Goal: Information Seeking & Learning: Find specific page/section

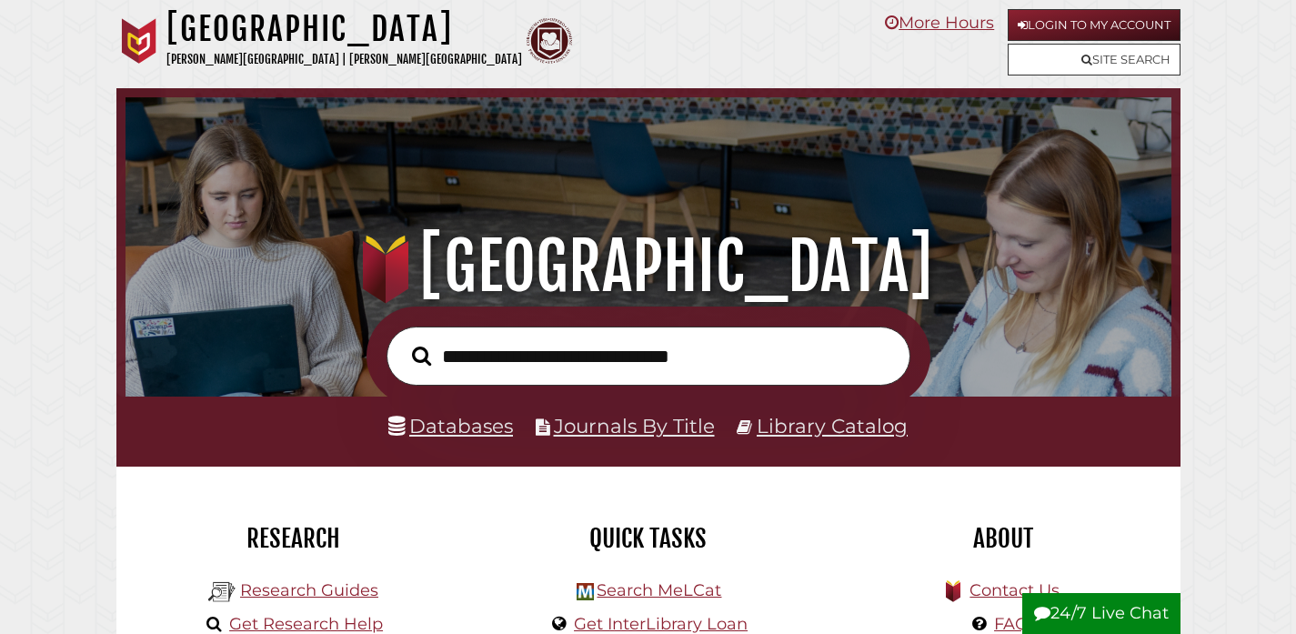
scroll to position [176, 327]
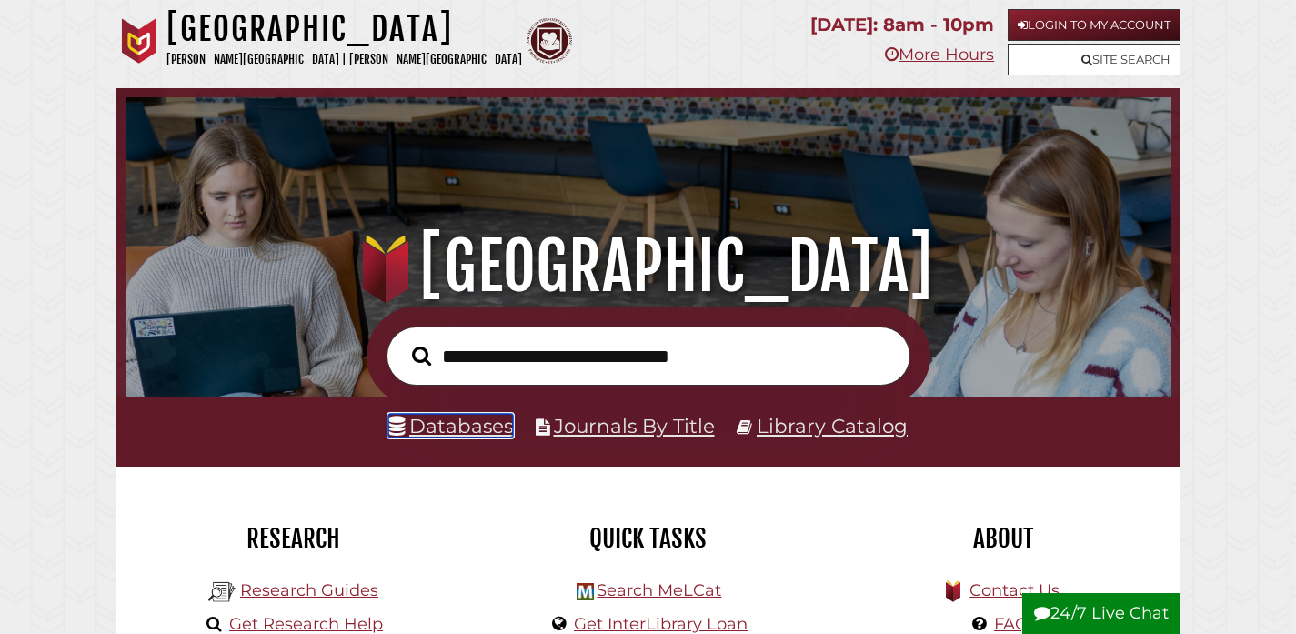
click at [437, 433] on link "Databases" at bounding box center [450, 426] width 125 height 24
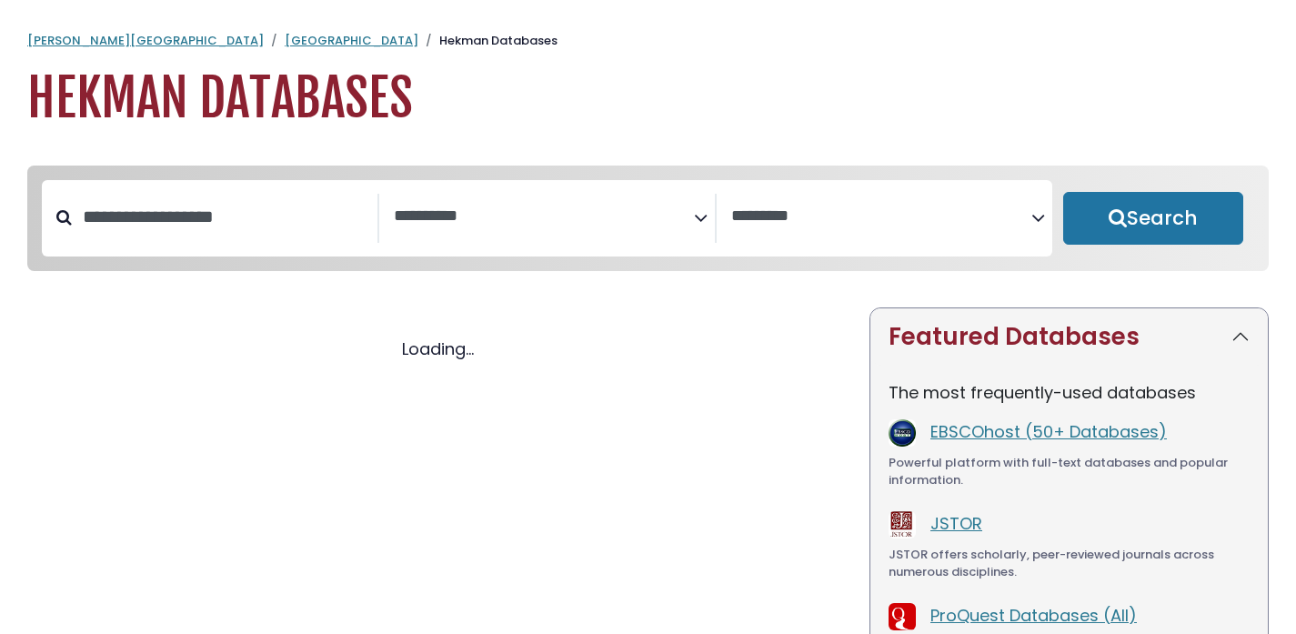
select select "Database Subject Filter"
select select "Database Vendors Filter"
select select "Database Subject Filter"
select select "Database Vendors Filter"
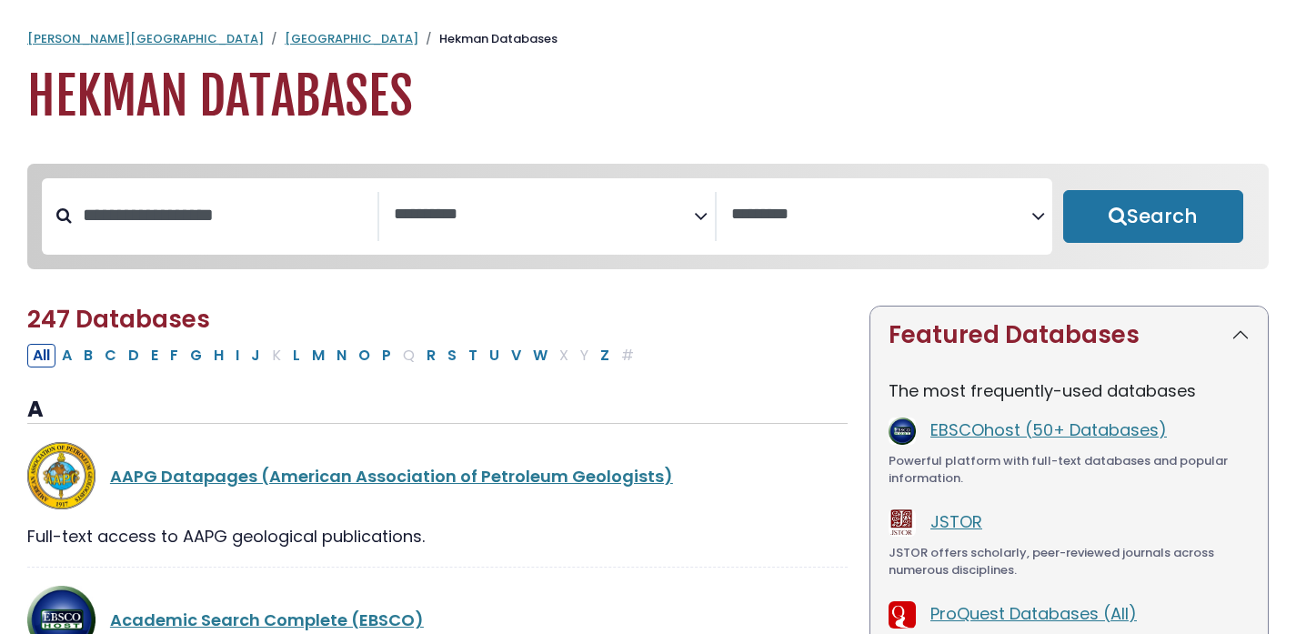
scroll to position [4, 0]
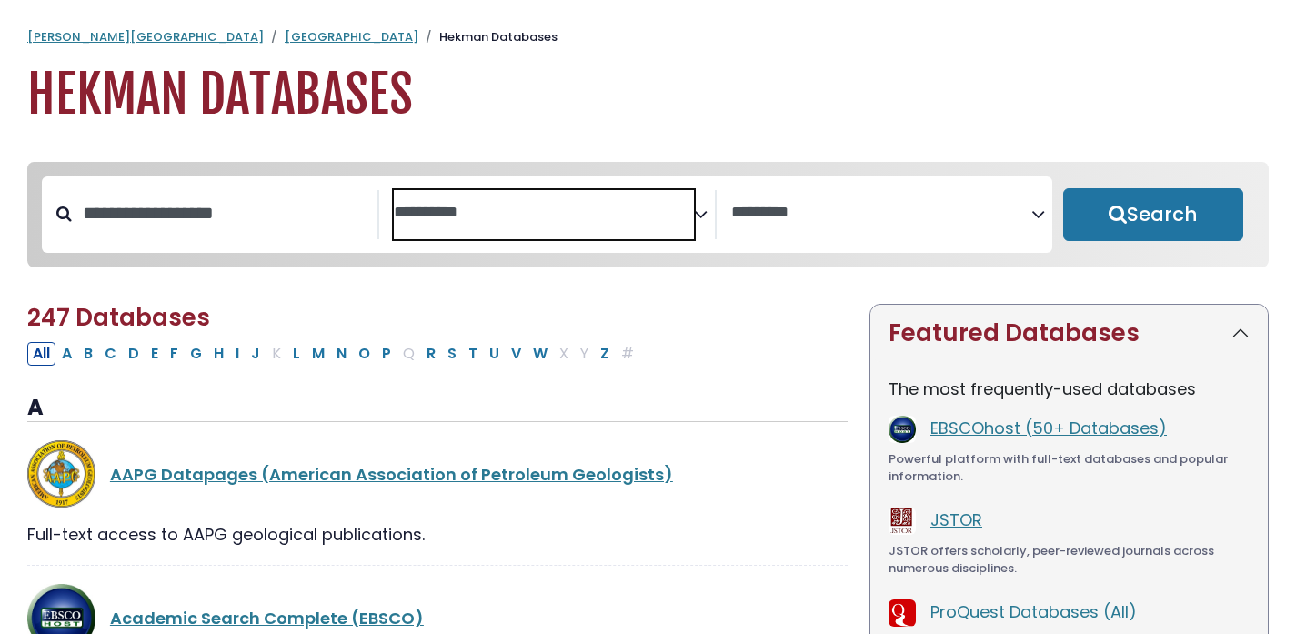
click at [585, 199] on span "Search filters" at bounding box center [544, 210] width 300 height 23
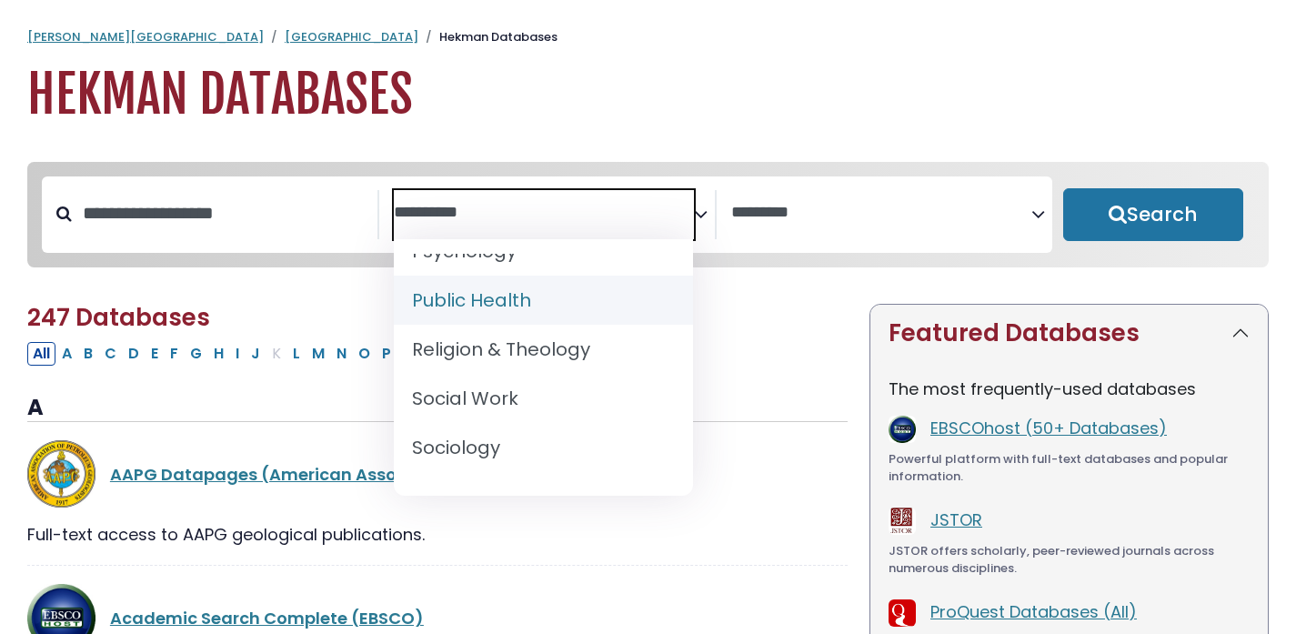
scroll to position [1863, 0]
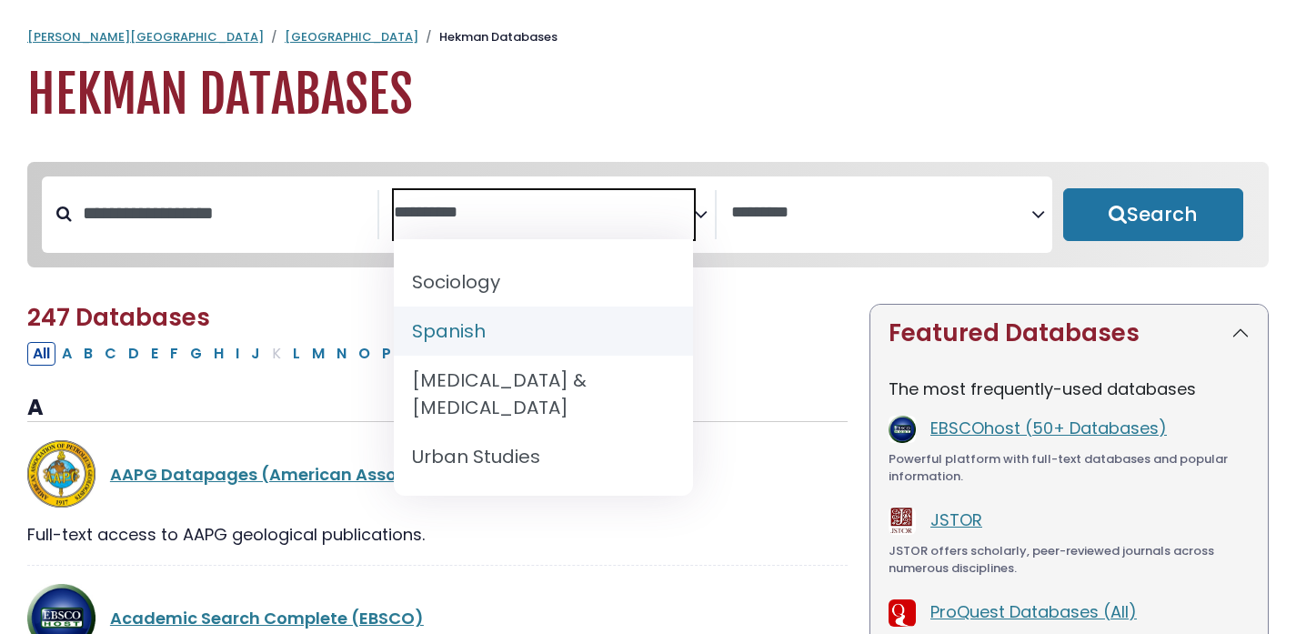
select select "*****"
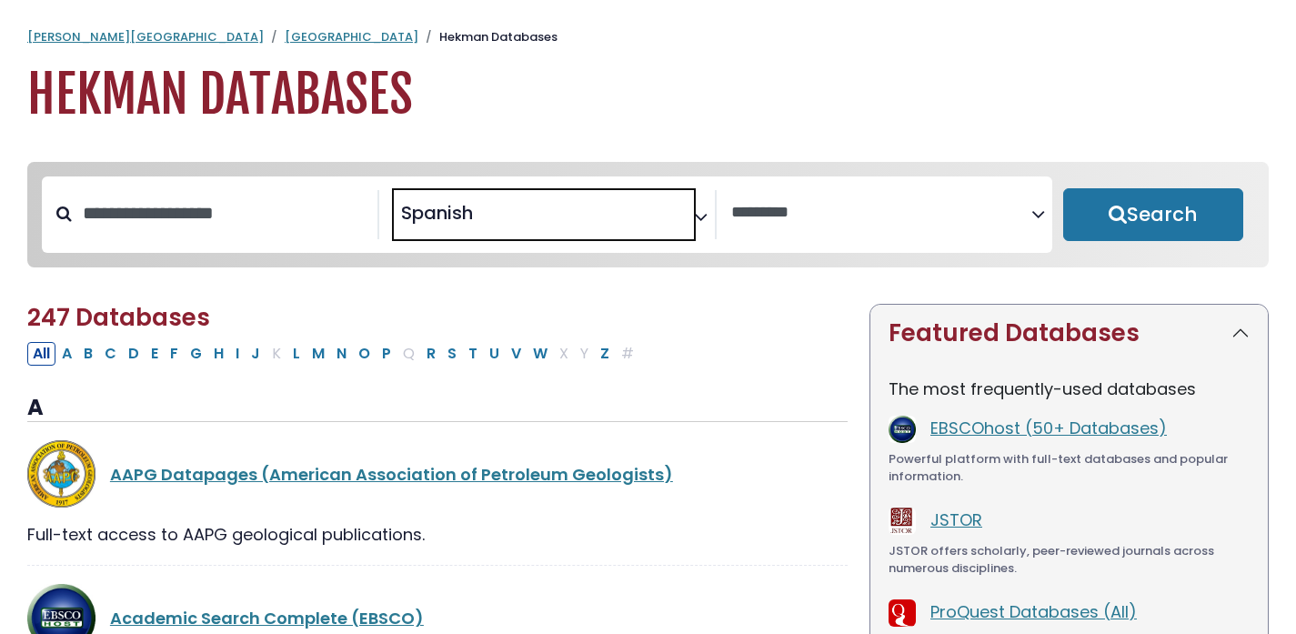
scroll to position [887, 0]
click at [1078, 225] on button "Search" at bounding box center [1153, 214] width 180 height 53
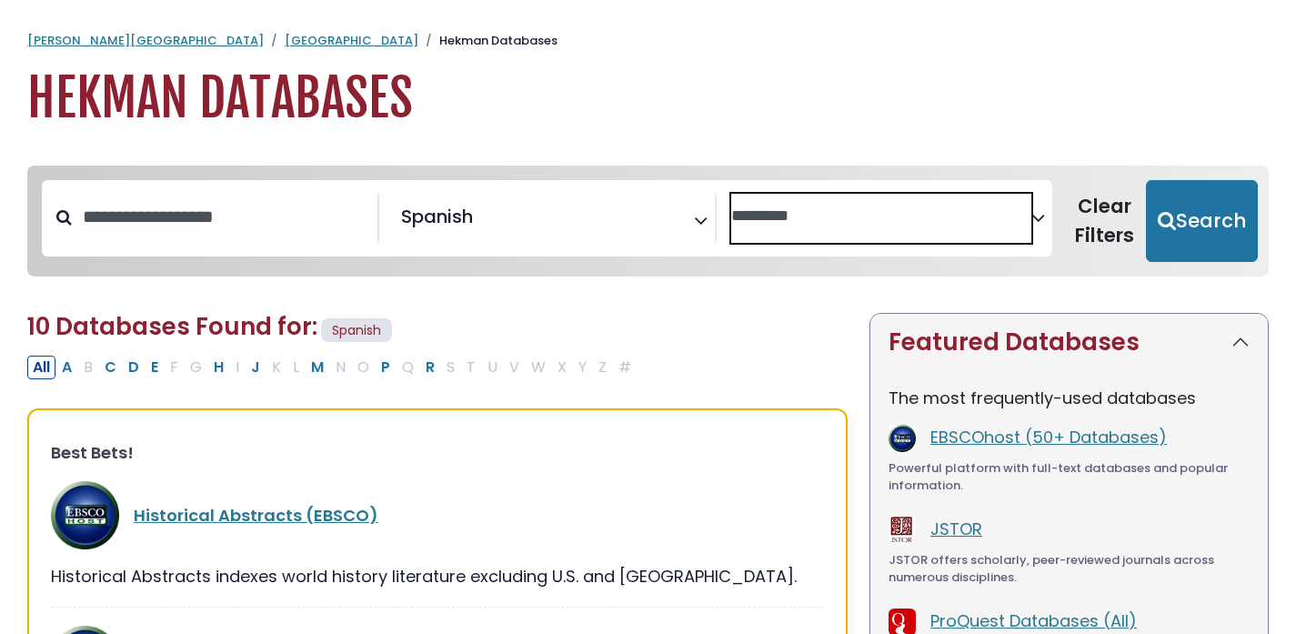
click at [830, 227] on span "Search filters" at bounding box center [881, 218] width 300 height 49
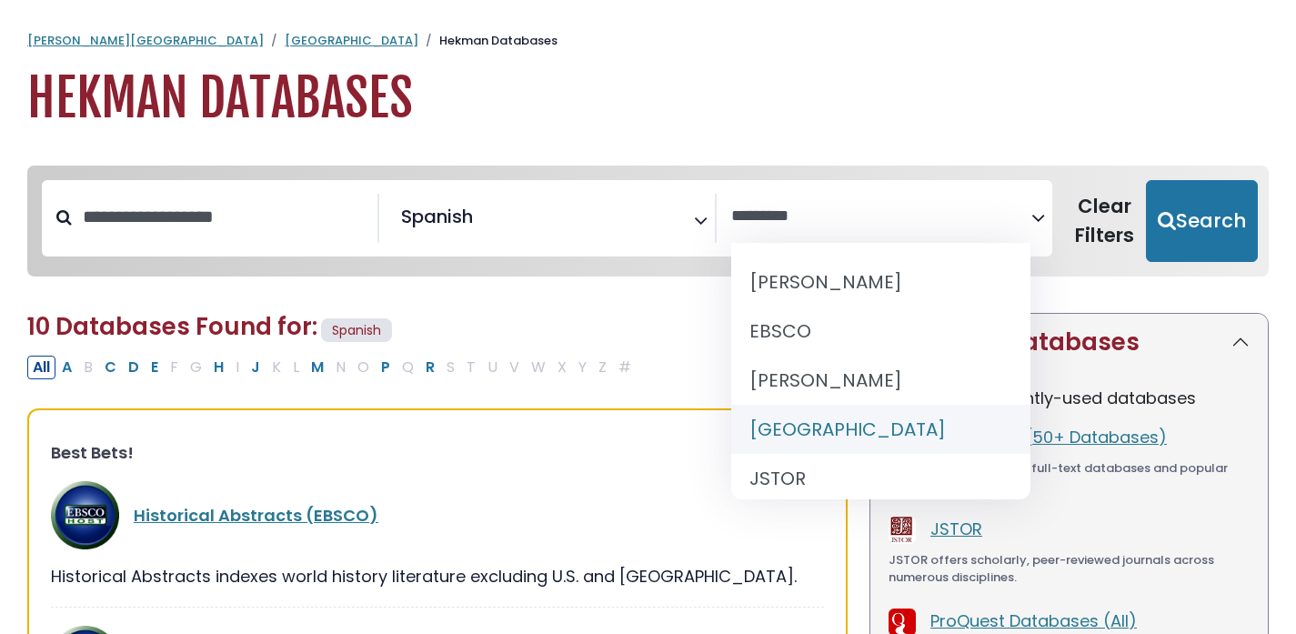
select select "******"
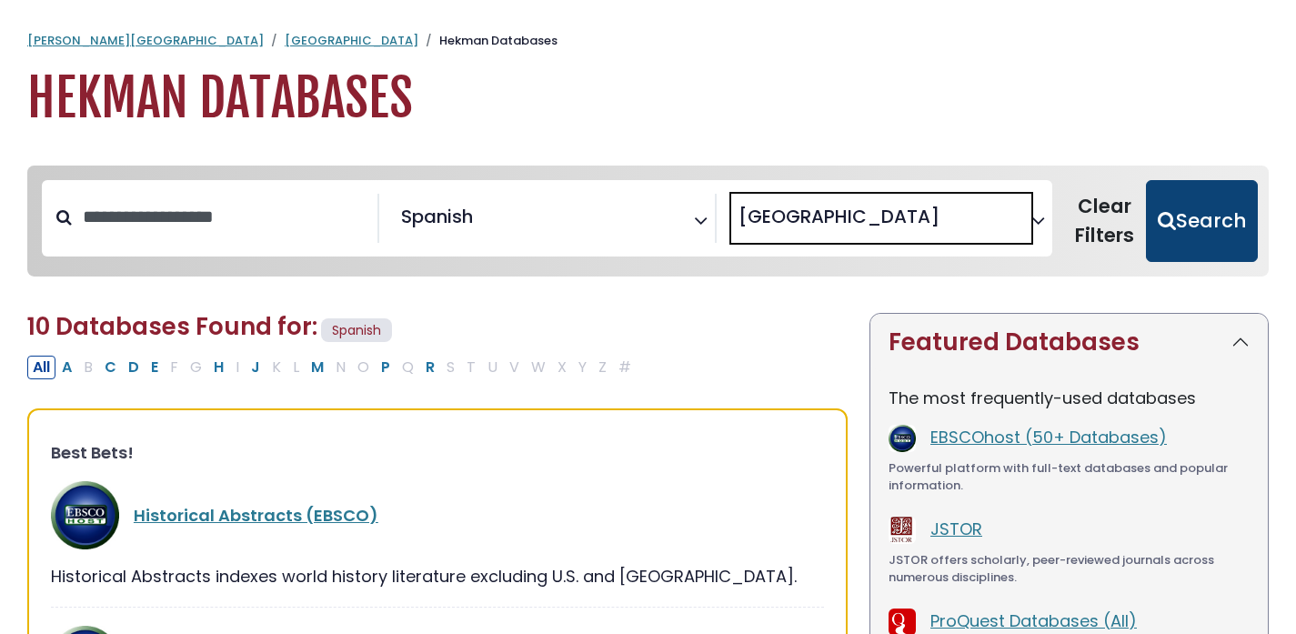
click at [1185, 205] on button "Search" at bounding box center [1202, 221] width 112 height 82
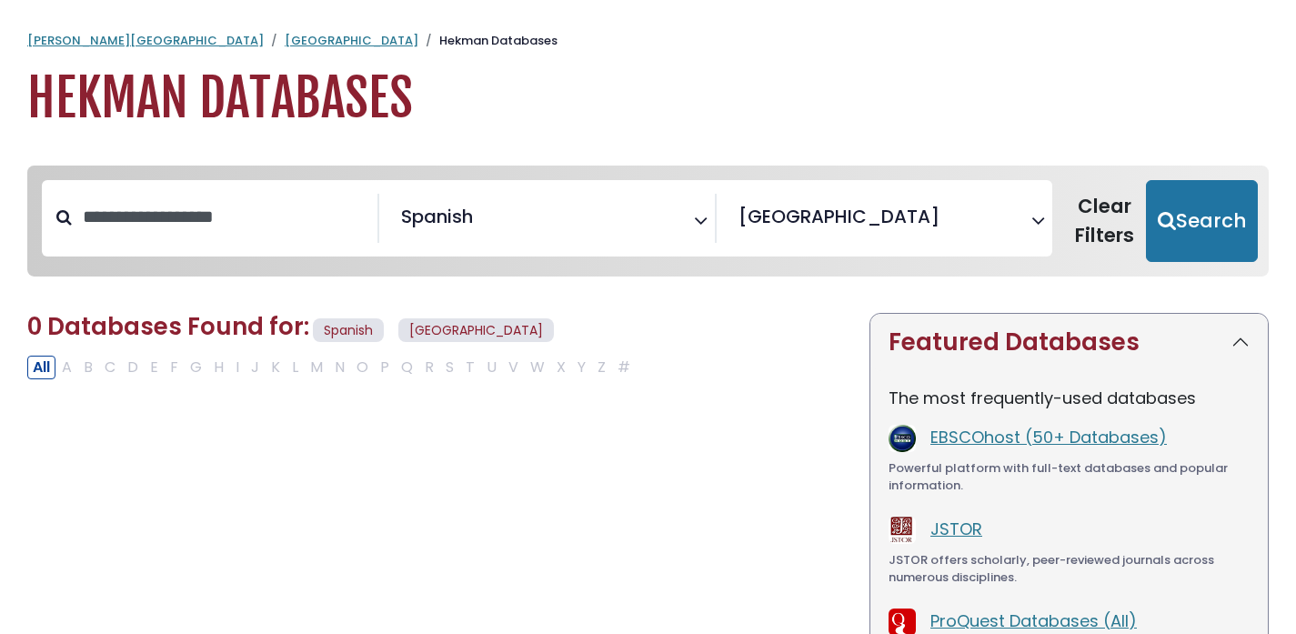
click at [813, 236] on span "× Hekman Library" at bounding box center [881, 218] width 300 height 49
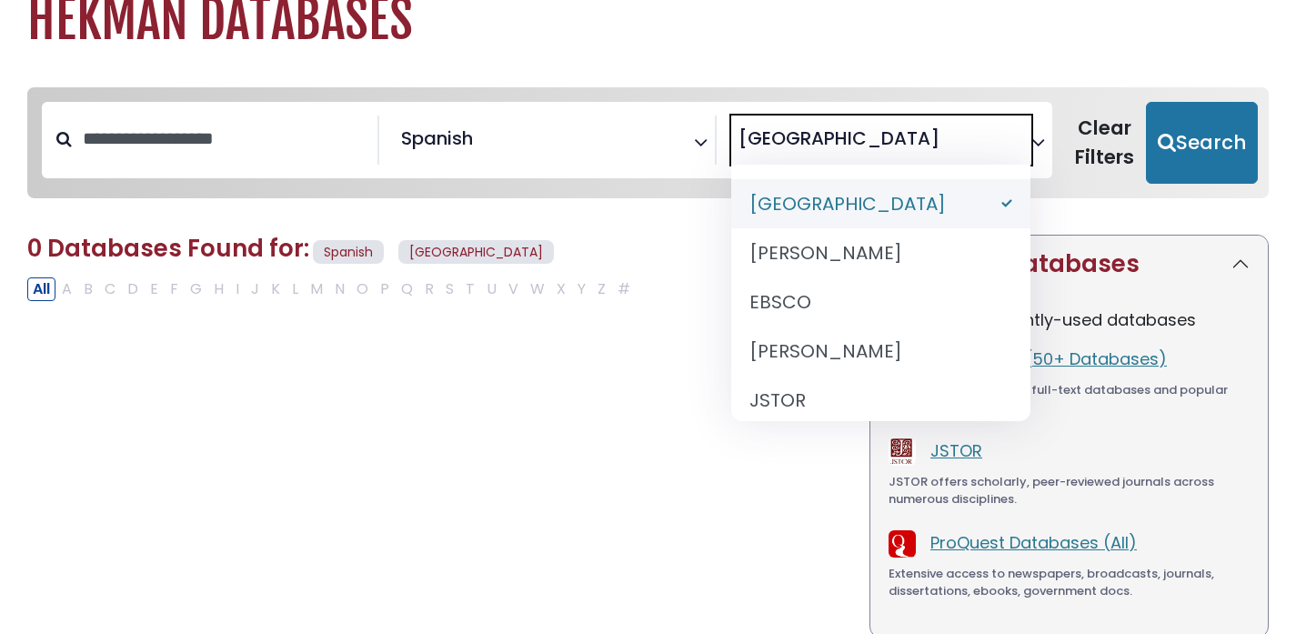
click at [1042, 140] on icon "Search filters" at bounding box center [1039, 139] width 14 height 27
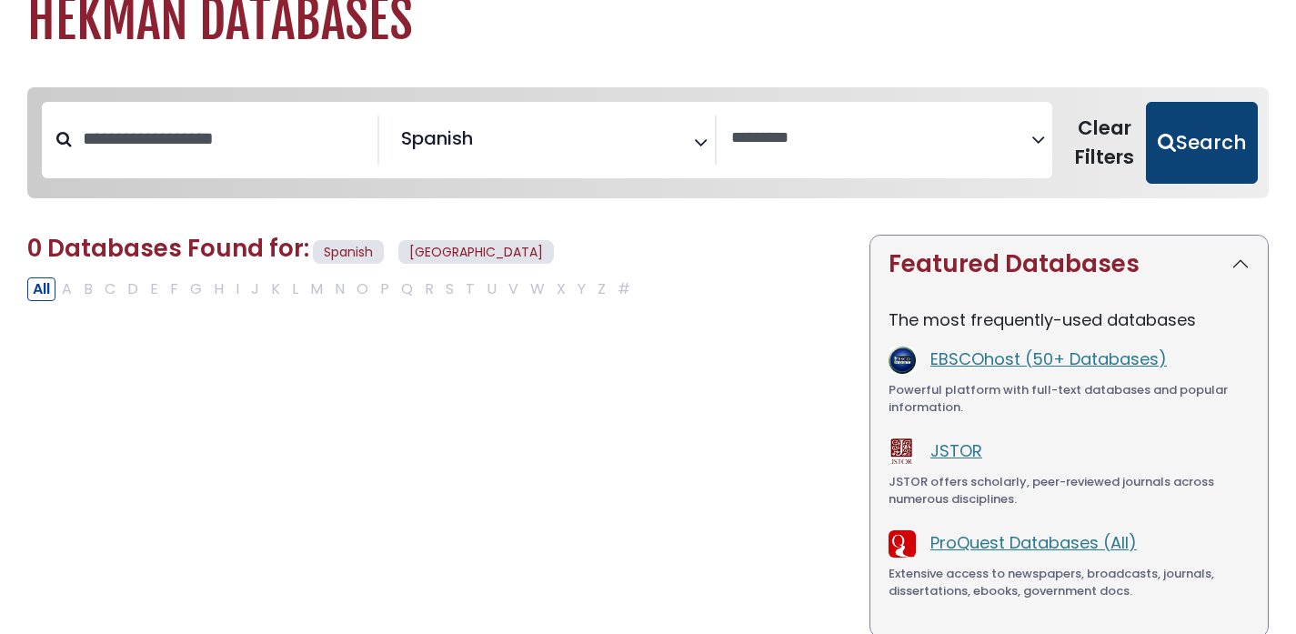
click at [1212, 124] on button "Search" at bounding box center [1202, 143] width 112 height 82
select select "Database Vendors Filter"
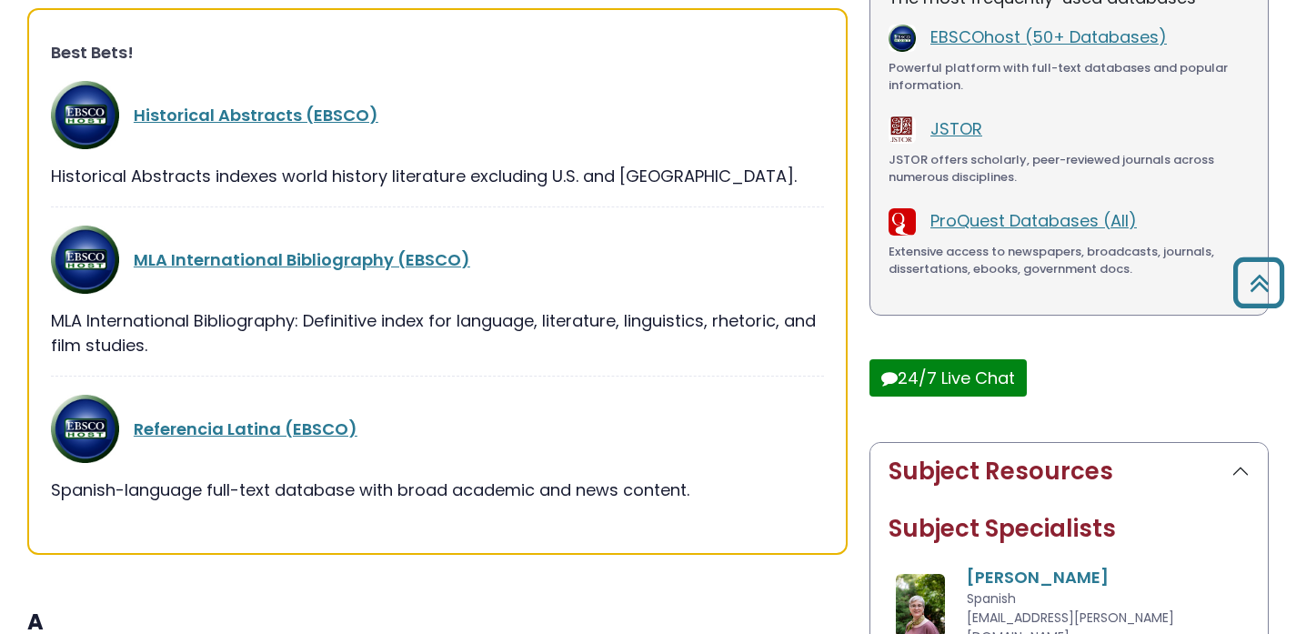
scroll to position [395, 0]
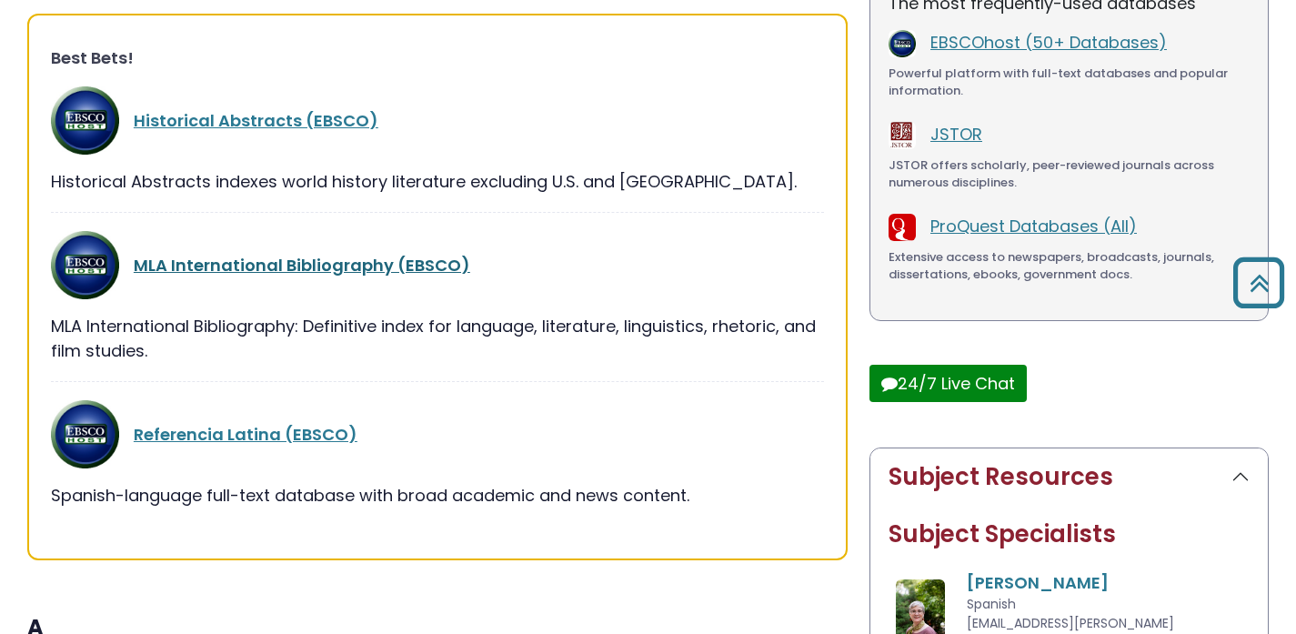
click at [339, 258] on link "MLA International Bibliography (EBSCO)" at bounding box center [302, 265] width 337 height 23
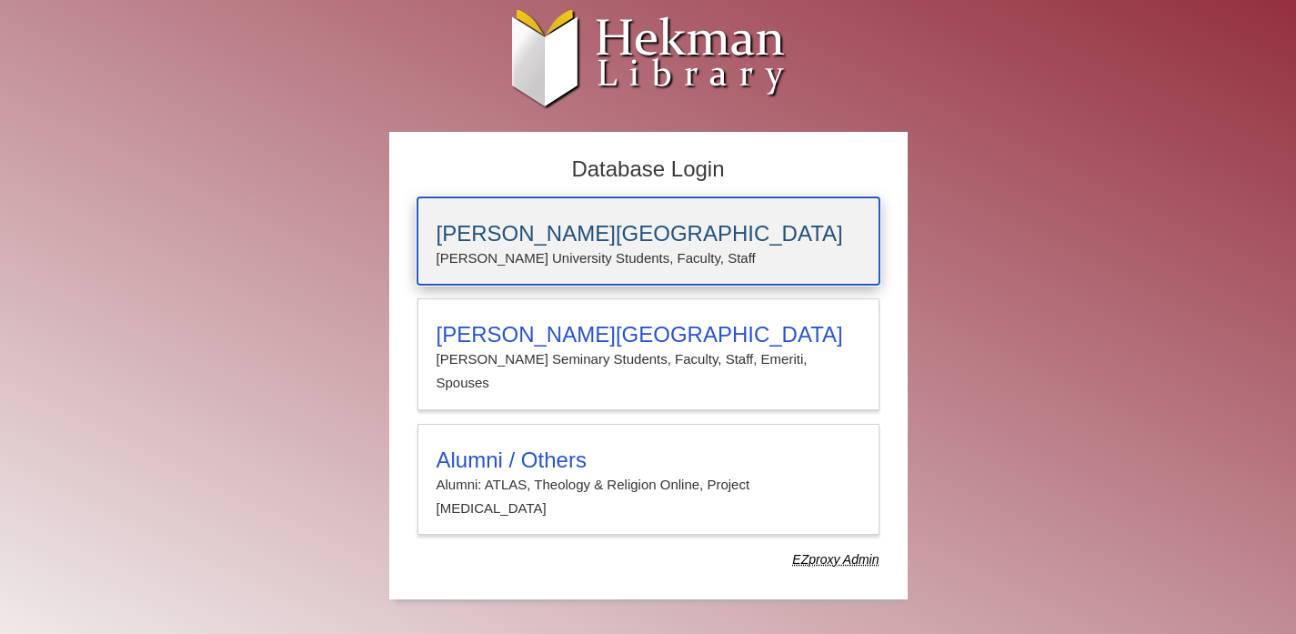
click at [543, 229] on h3 "[PERSON_NAME][GEOGRAPHIC_DATA]" at bounding box center [649, 233] width 424 height 25
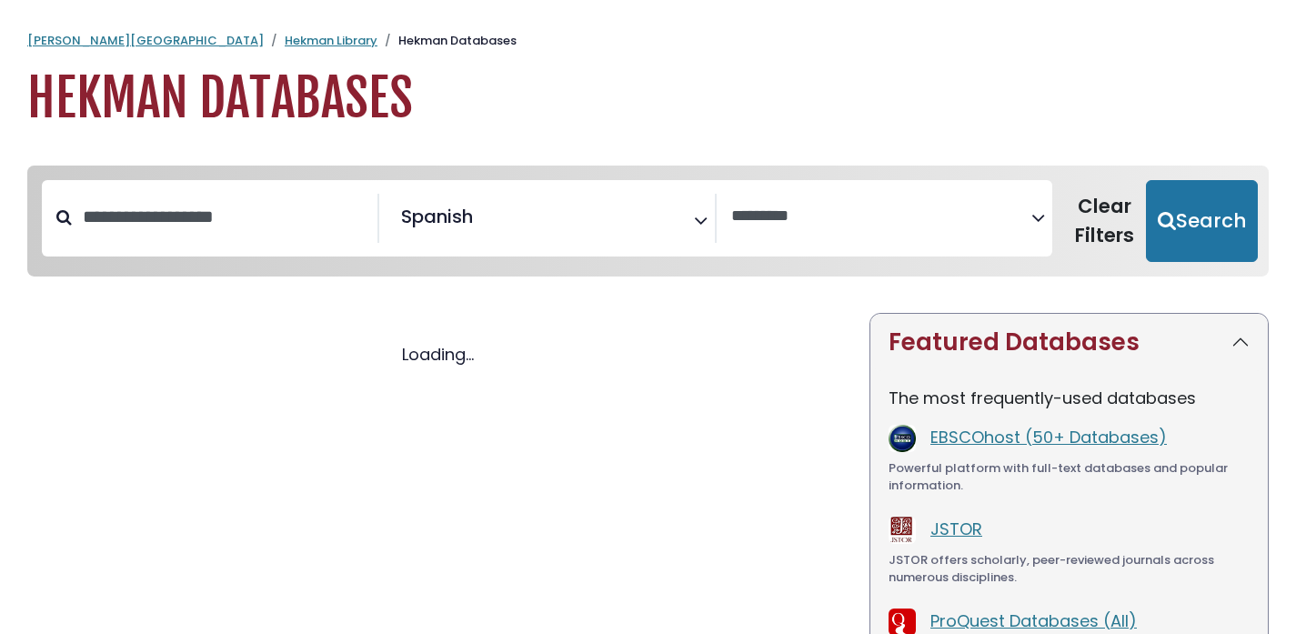
scroll to position [319, 0]
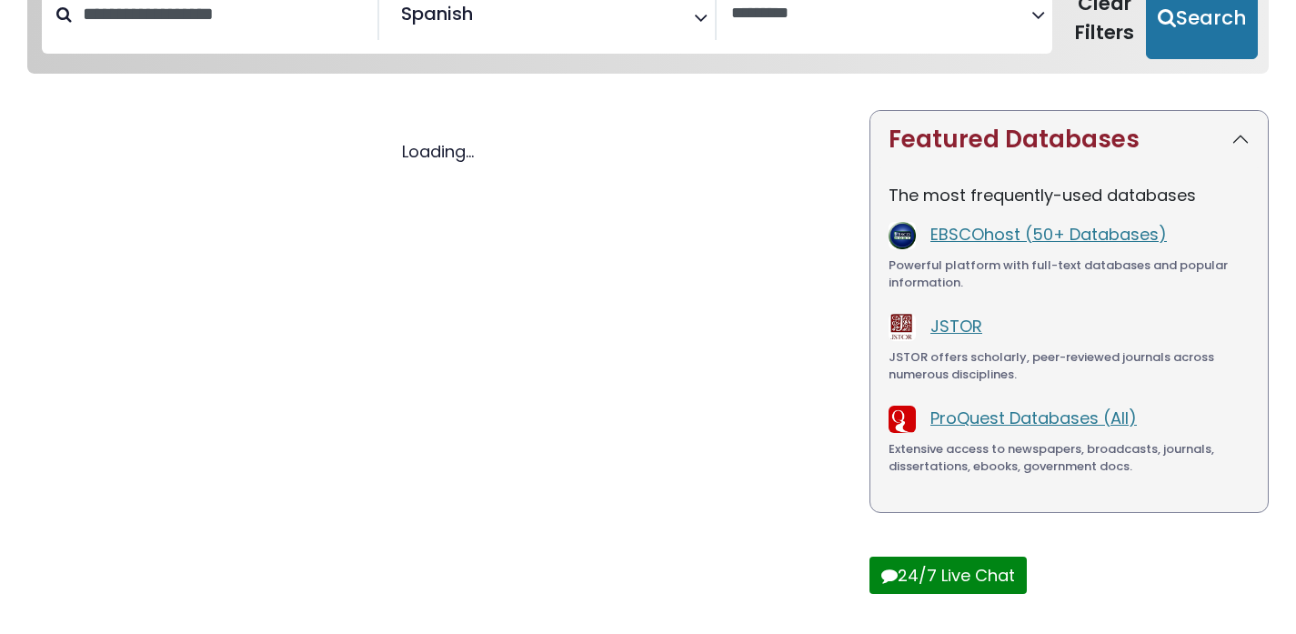
select select "Database Vendors Filter"
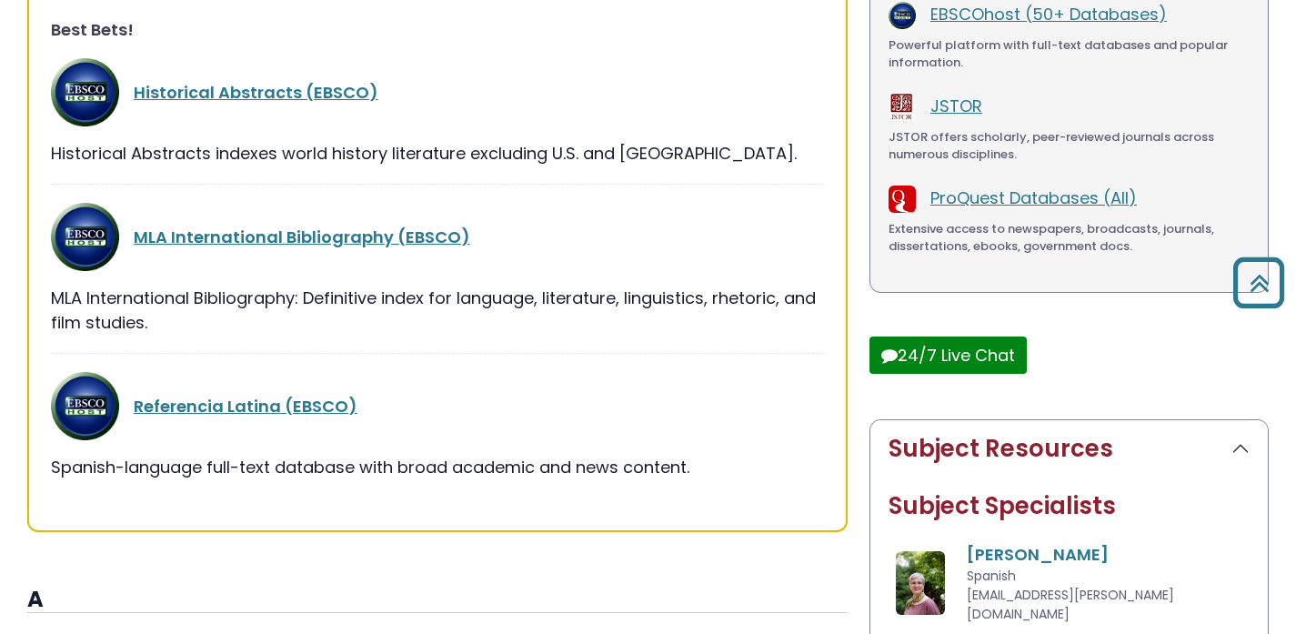
scroll to position [426, 0]
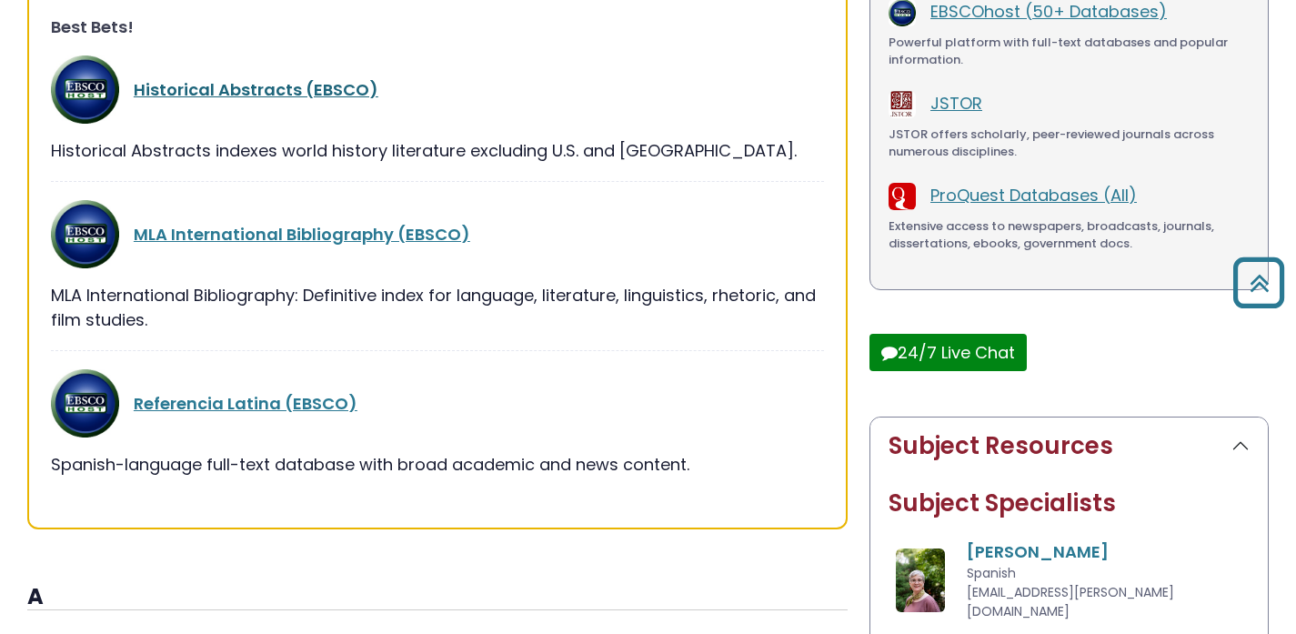
click at [287, 83] on link "Historical Abstracts (EBSCO)" at bounding box center [256, 89] width 245 height 23
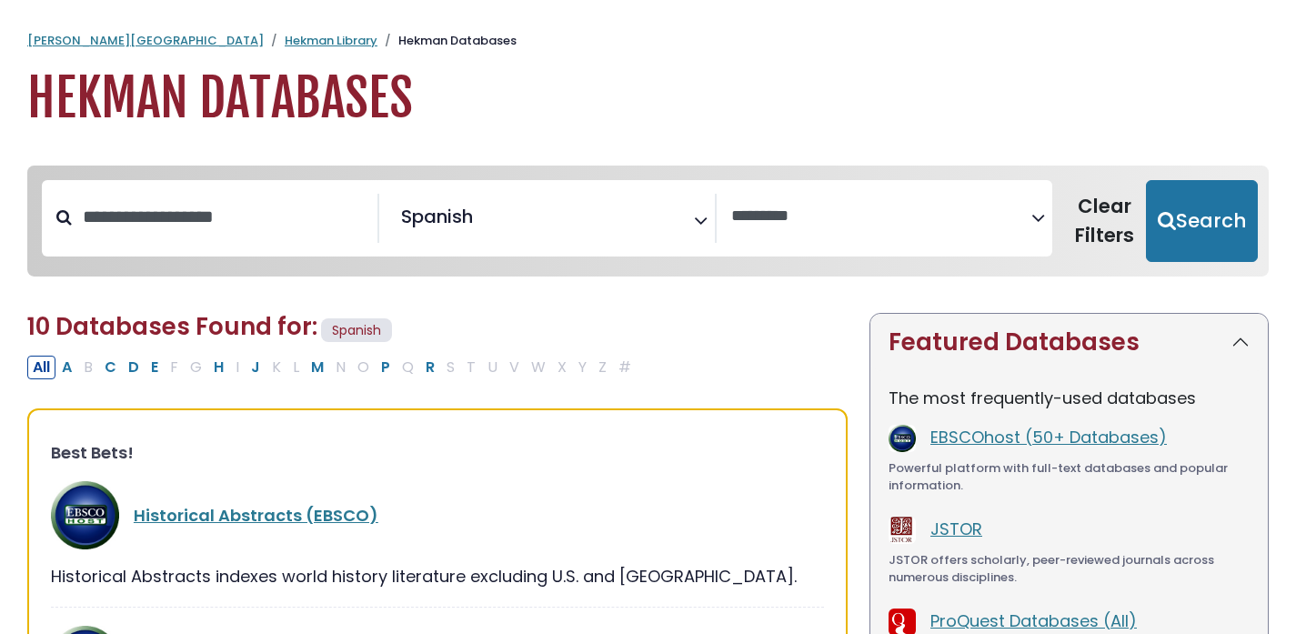
select select "Database Vendors Filter"
click at [299, 196] on div "Search filters" at bounding box center [225, 217] width 306 height 47
click at [299, 221] on input "Search database by title or keyword" at bounding box center [225, 217] width 306 height 30
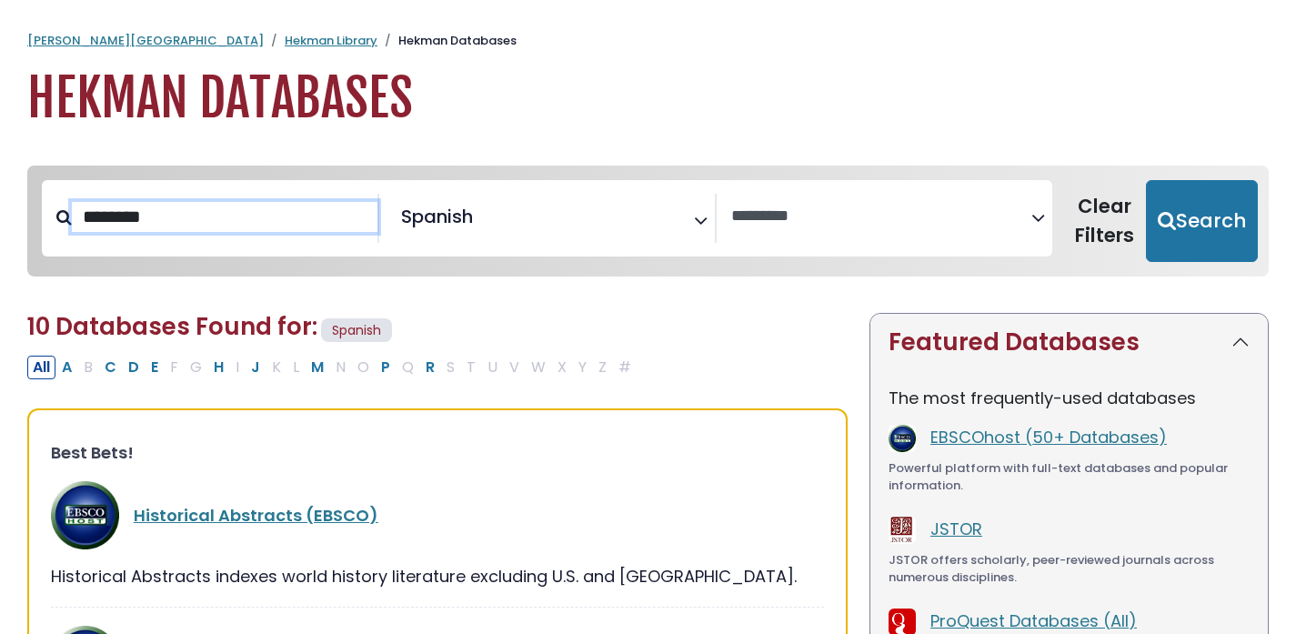
type input "********"
click at [1146, 180] on button "Search" at bounding box center [1202, 221] width 112 height 82
select select "Database Vendors Filter"
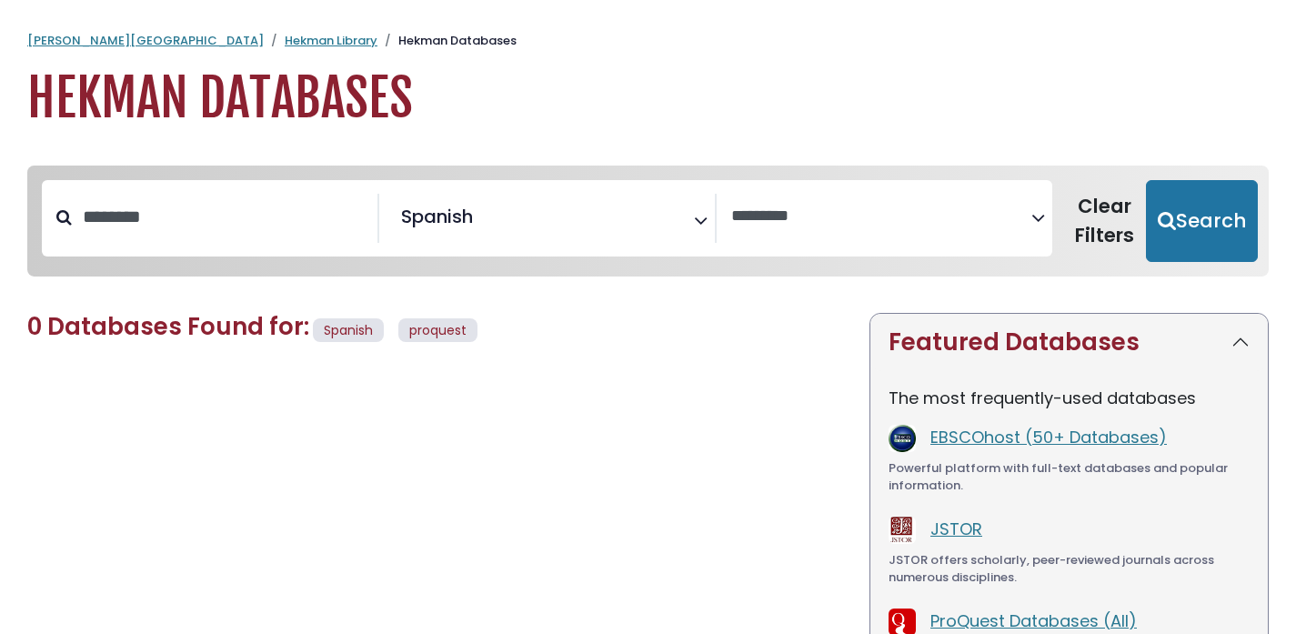
click at [512, 210] on span "× Spanish" at bounding box center [544, 218] width 300 height 49
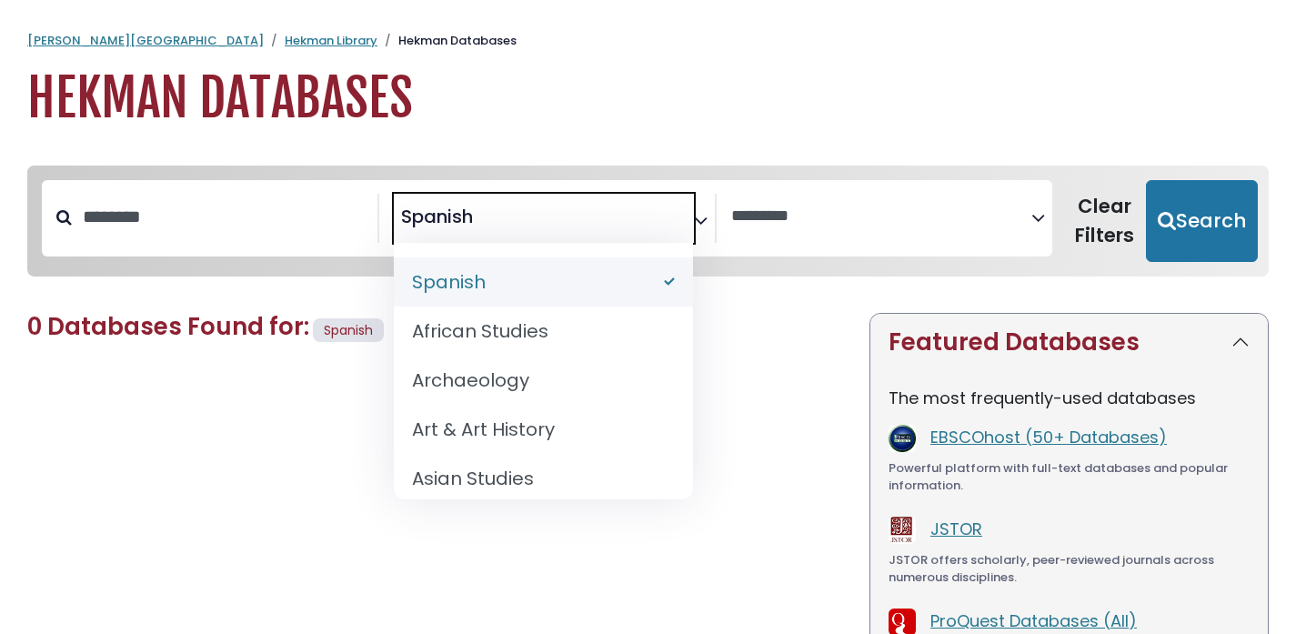
click at [541, 253] on span "Spanish African Studies Archaeology Art & Art History Asian Studies Astronomy B…" at bounding box center [544, 371] width 300 height 257
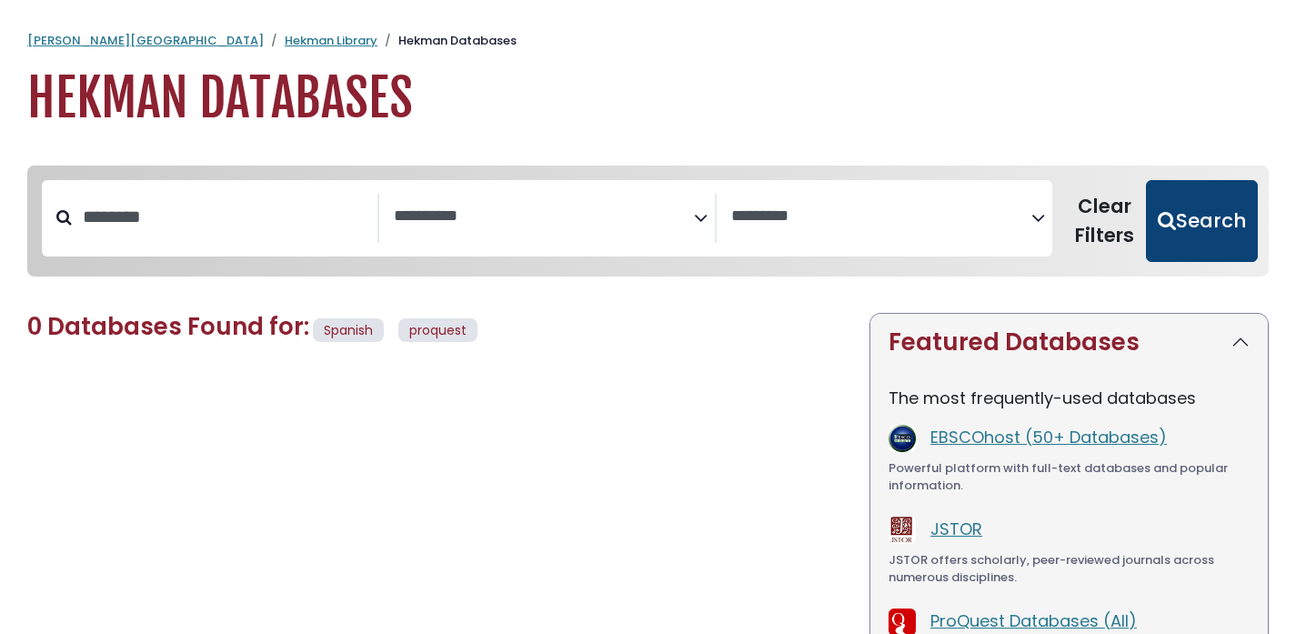
click at [1196, 237] on button "Search" at bounding box center [1202, 221] width 112 height 82
select select "Database Subject Filter"
select select "Database Vendors Filter"
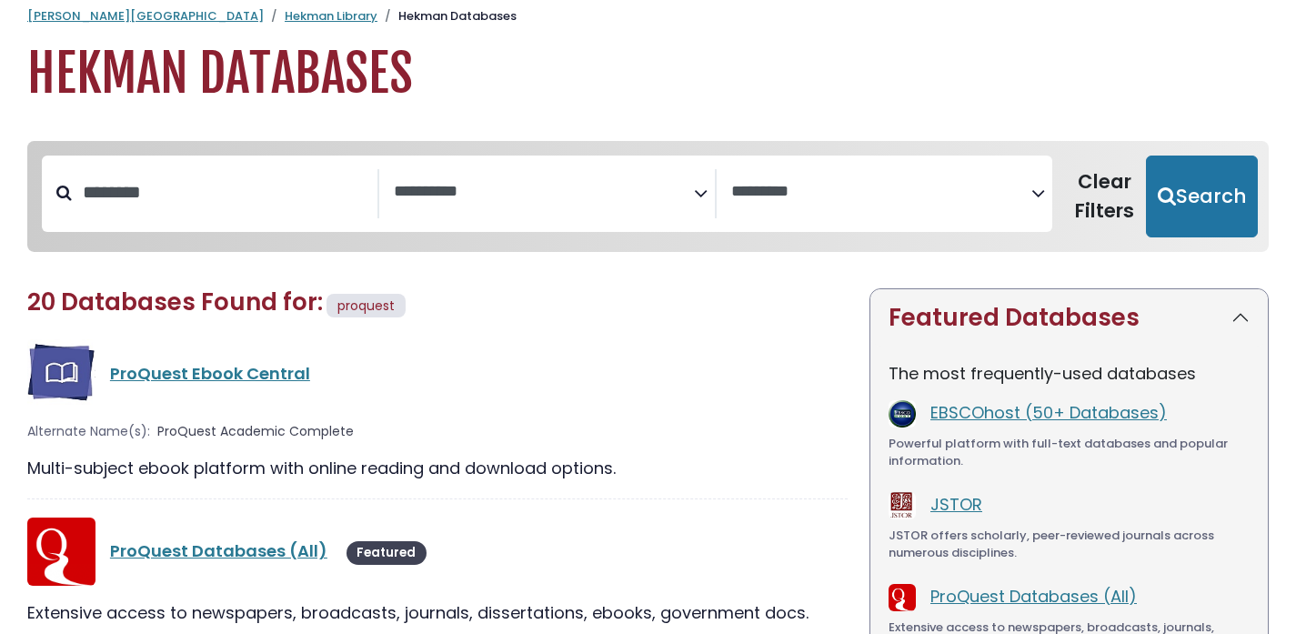
scroll to position [25, 0]
click at [223, 378] on link "ProQuest Ebook Central" at bounding box center [210, 372] width 200 height 23
click at [229, 370] on link "ProQuest Ebook Central" at bounding box center [210, 372] width 200 height 23
